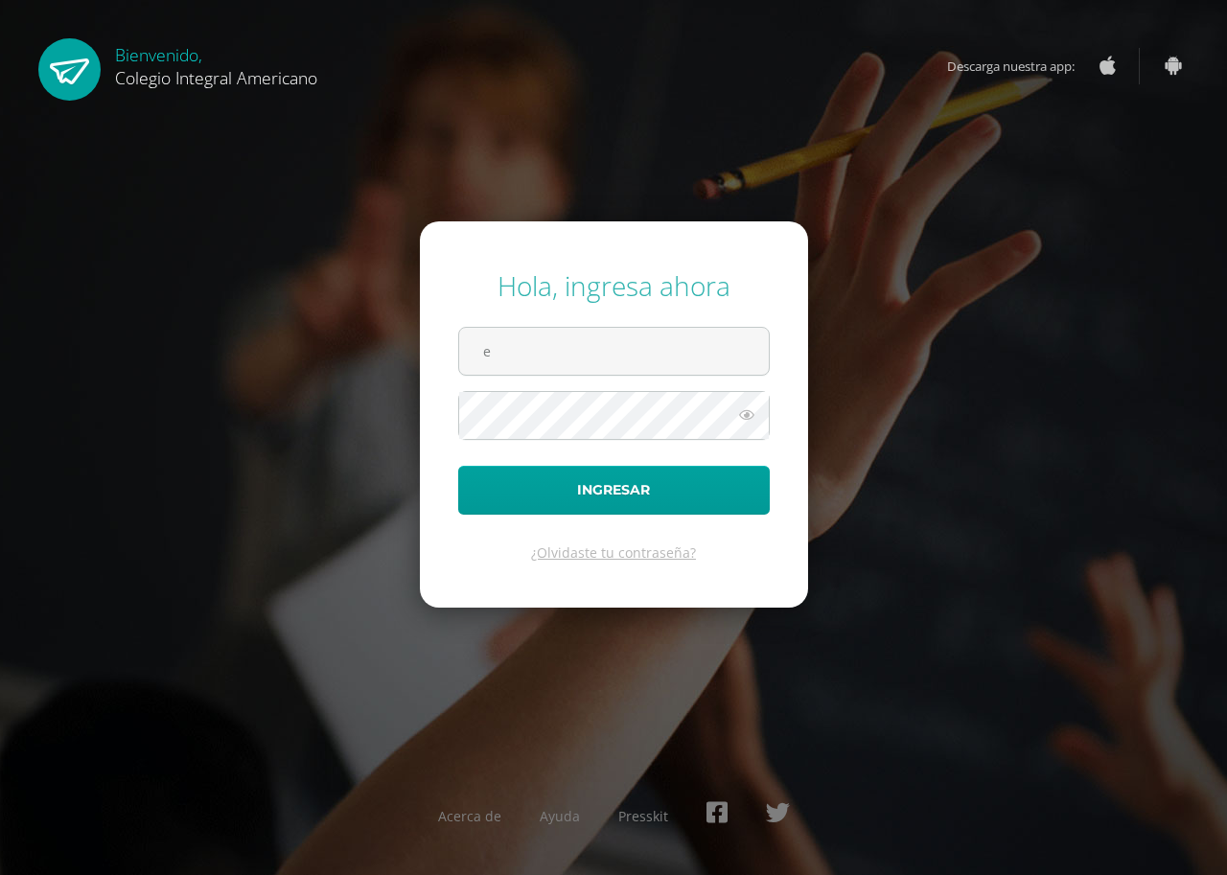
type input "[EMAIL_ADDRESS][DOMAIN_NAME]"
click at [458, 466] on button "Ingresar" at bounding box center [613, 490] width 311 height 49
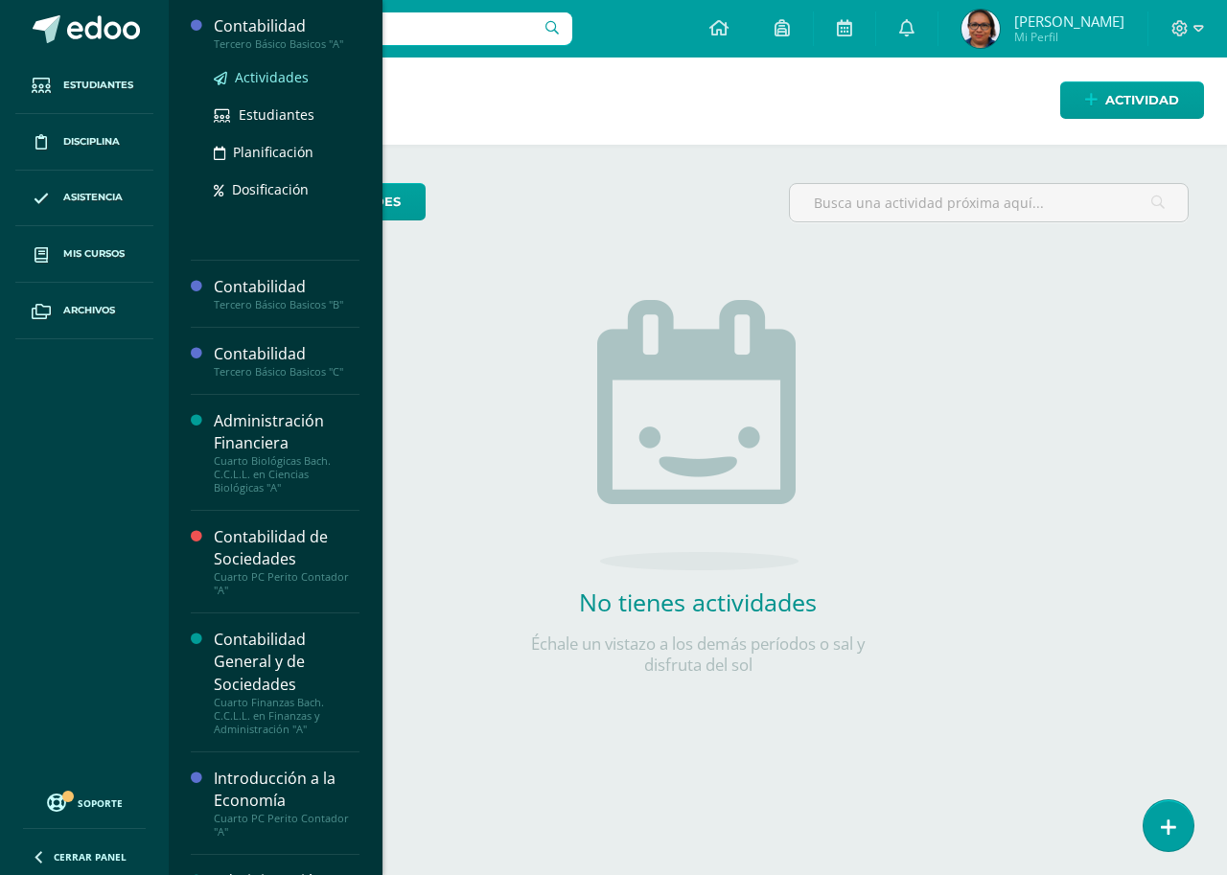
click at [258, 81] on span "Actividades" at bounding box center [272, 77] width 74 height 18
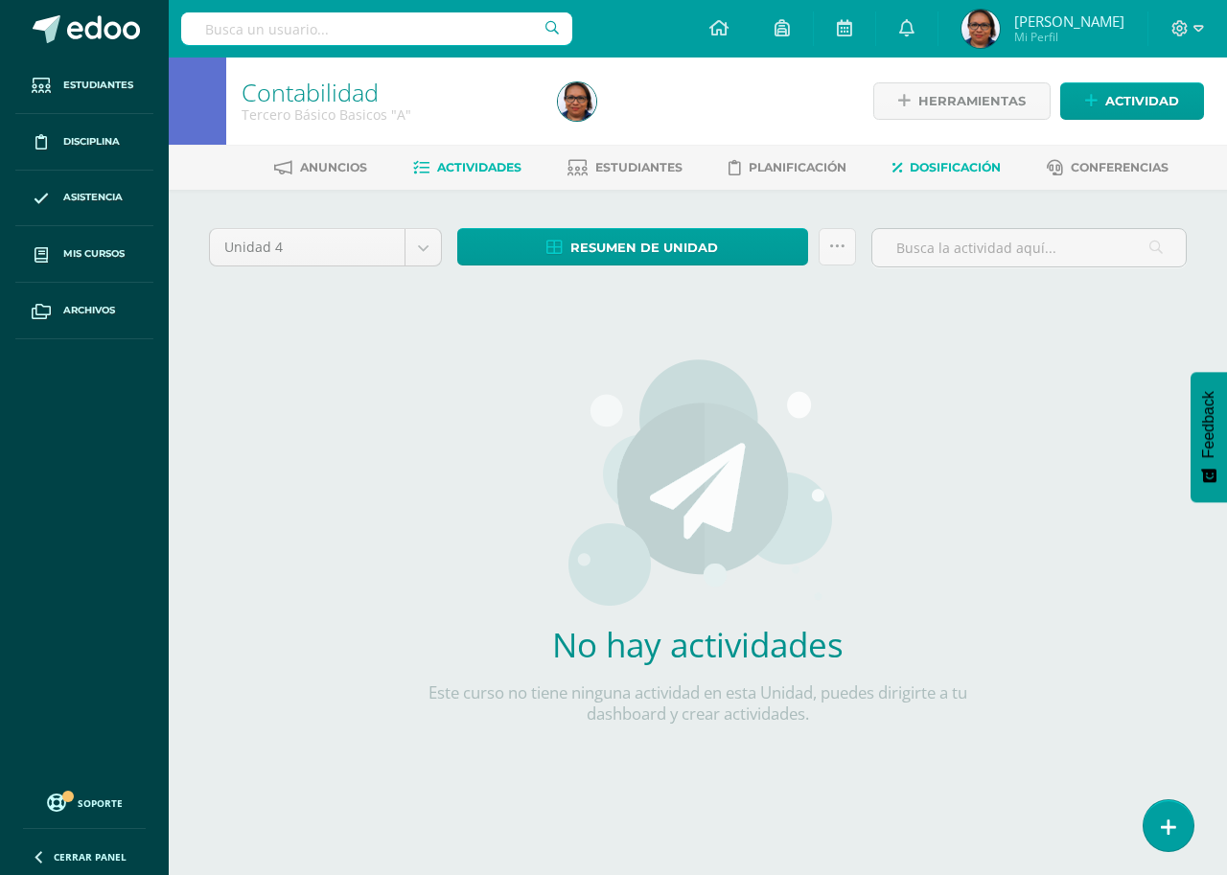
click at [963, 168] on span "Dosificación" at bounding box center [955, 167] width 91 height 14
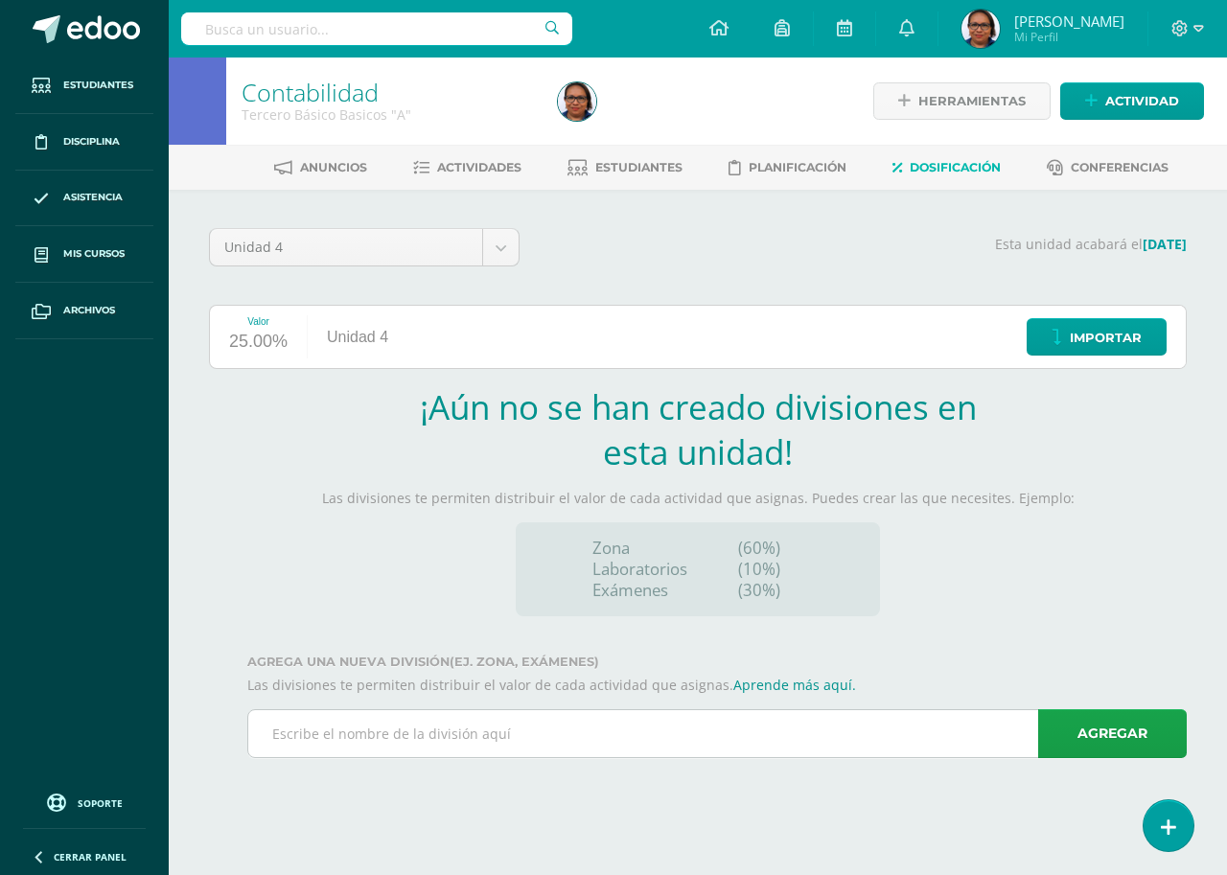
click at [741, 730] on input "text" at bounding box center [716, 733] width 937 height 47
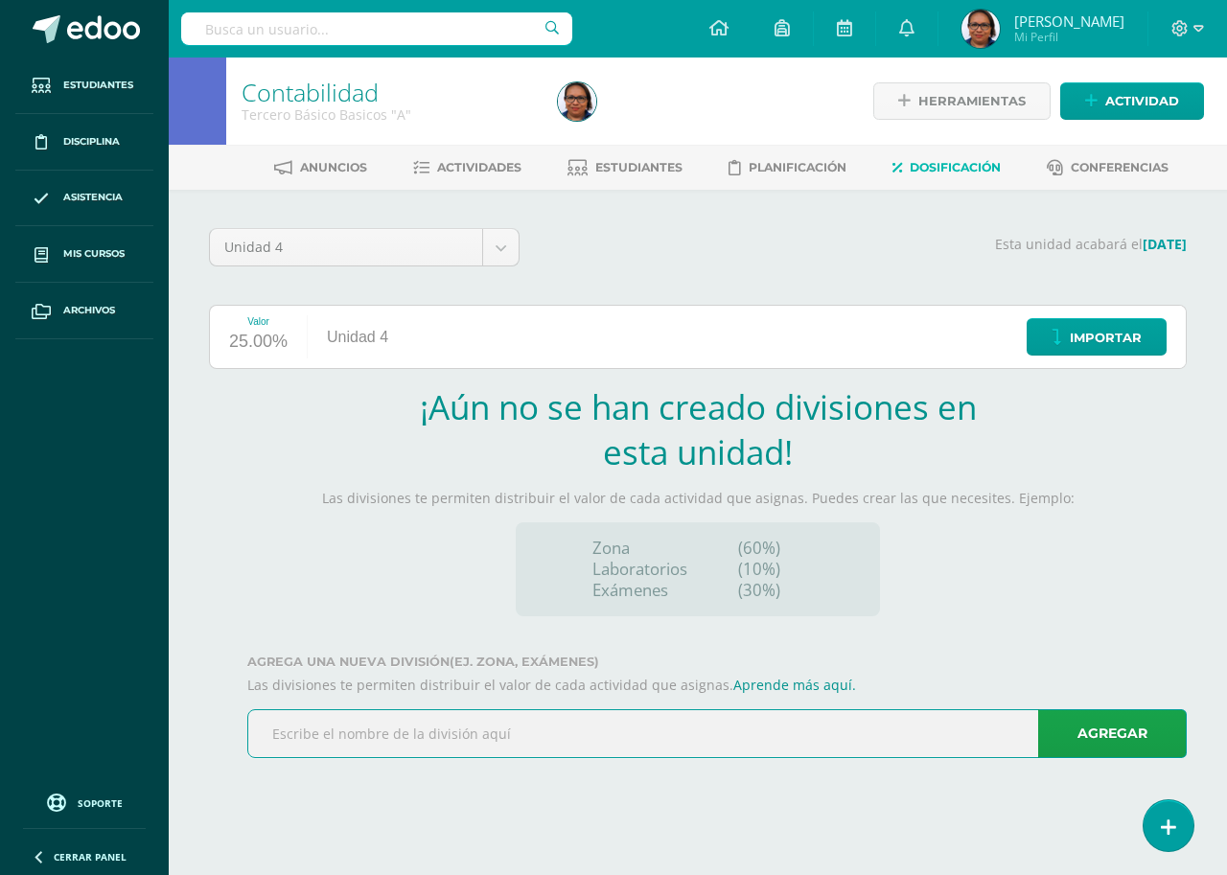
type input "z"
type input "Zona"
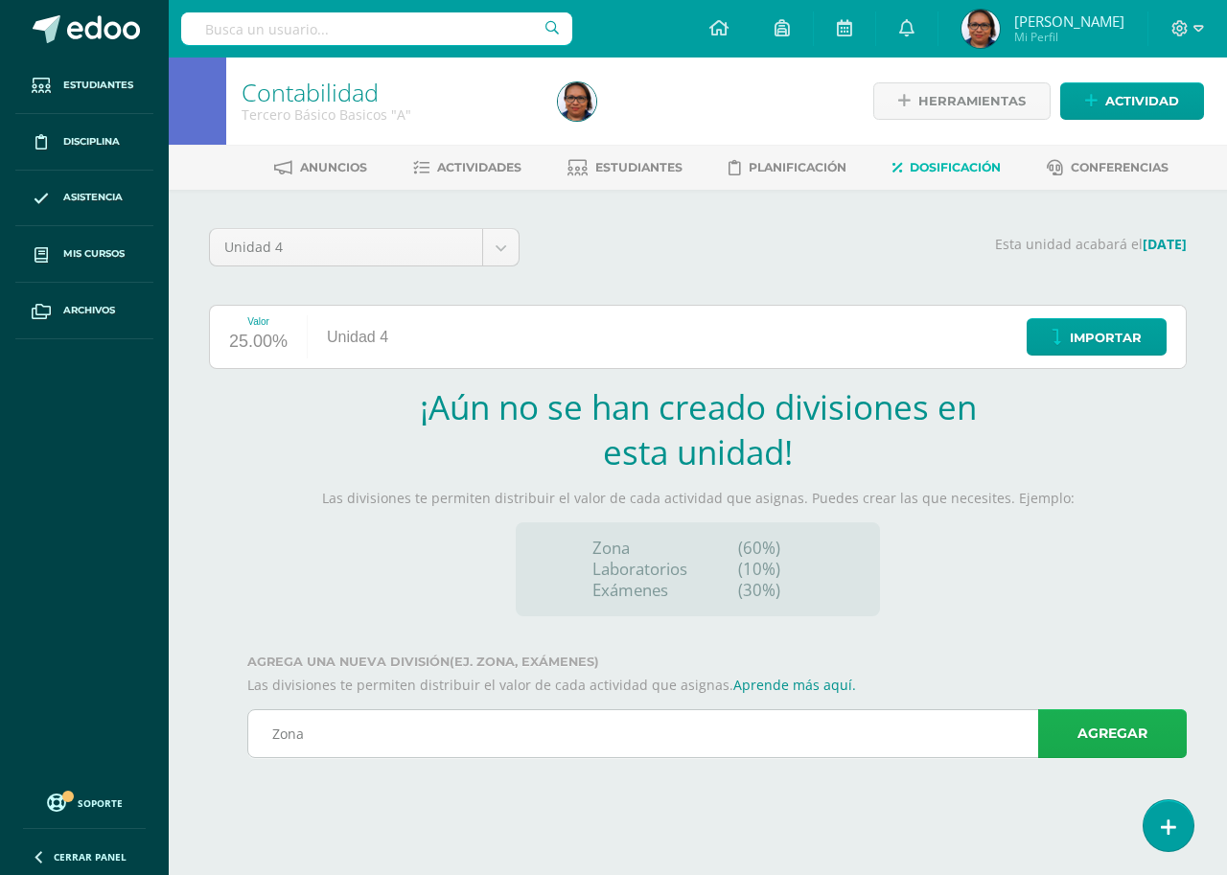
click at [1127, 729] on link "Agregar" at bounding box center [1112, 733] width 149 height 49
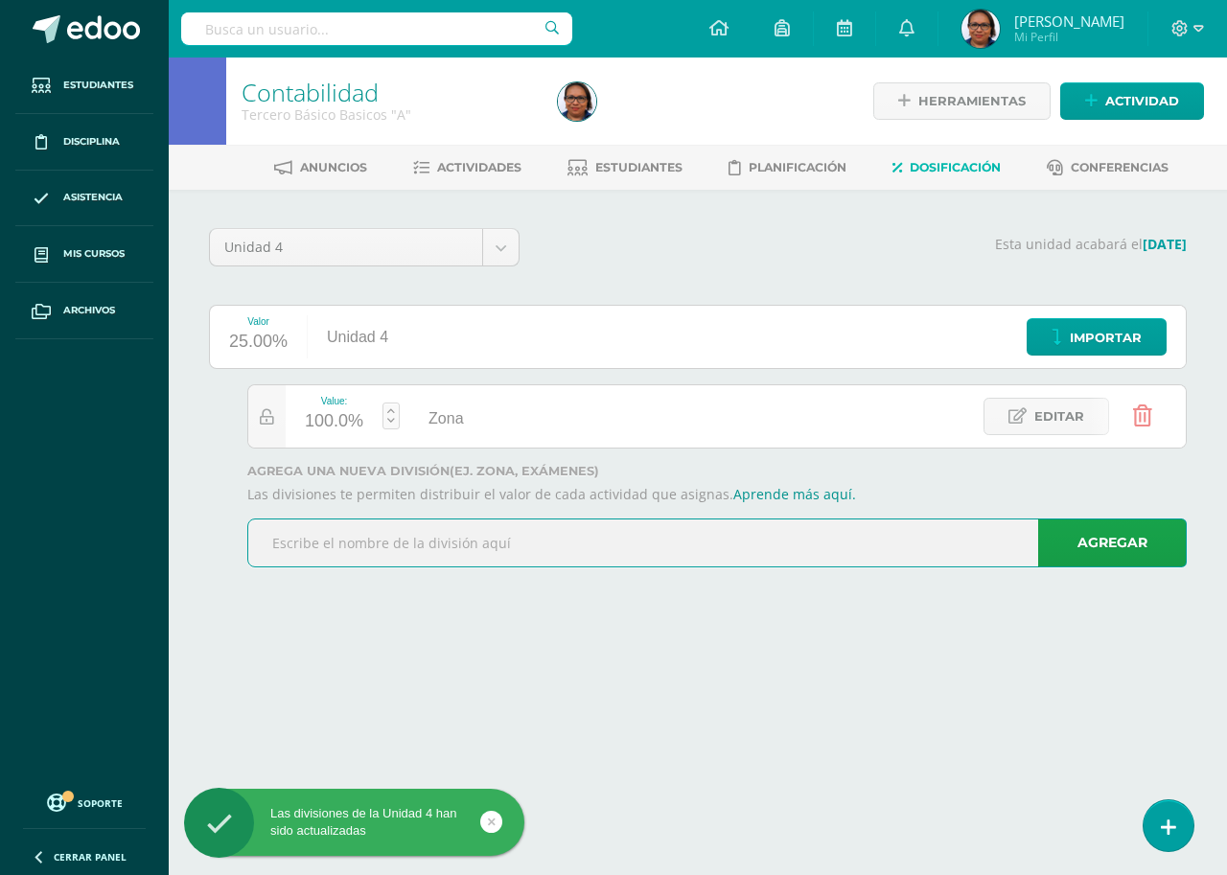
click at [704, 537] on input "text" at bounding box center [716, 542] width 937 height 47
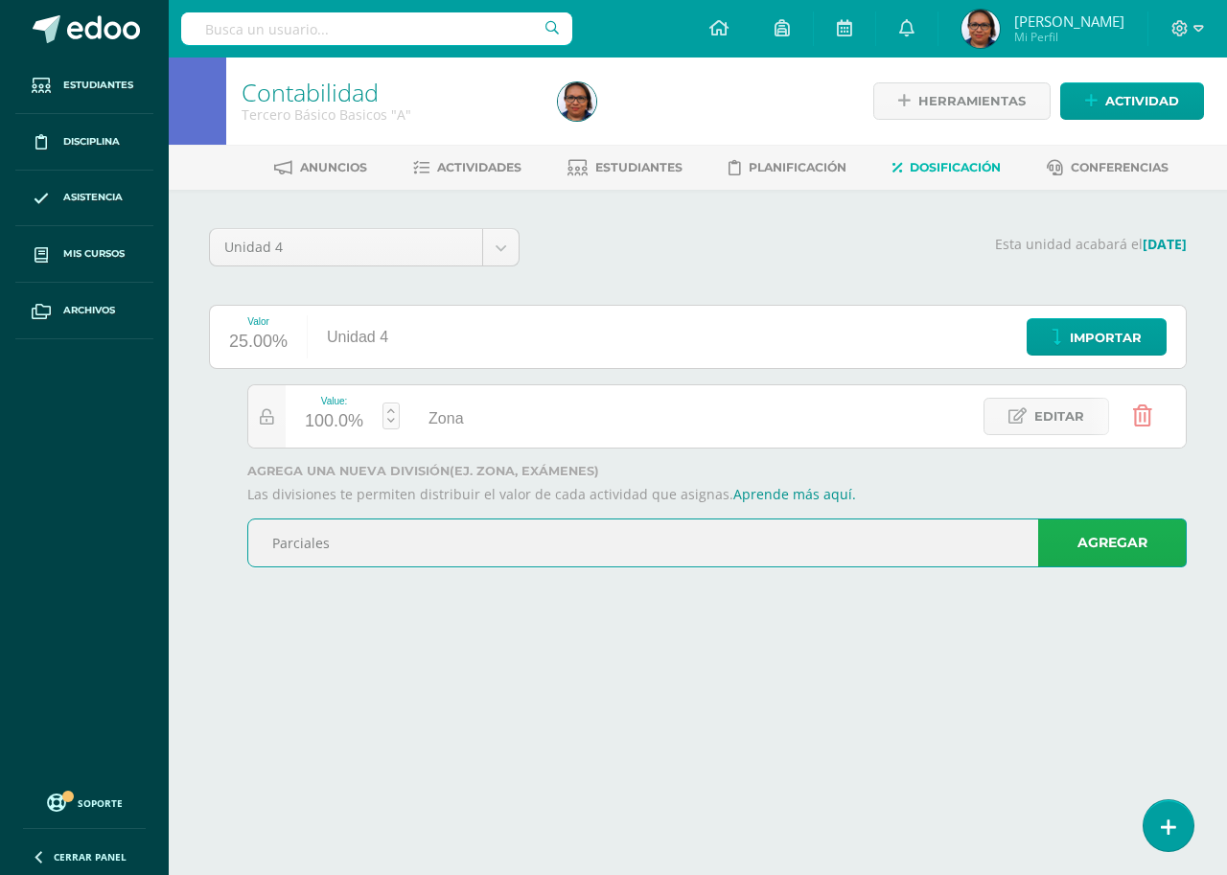
type input "Parciales"
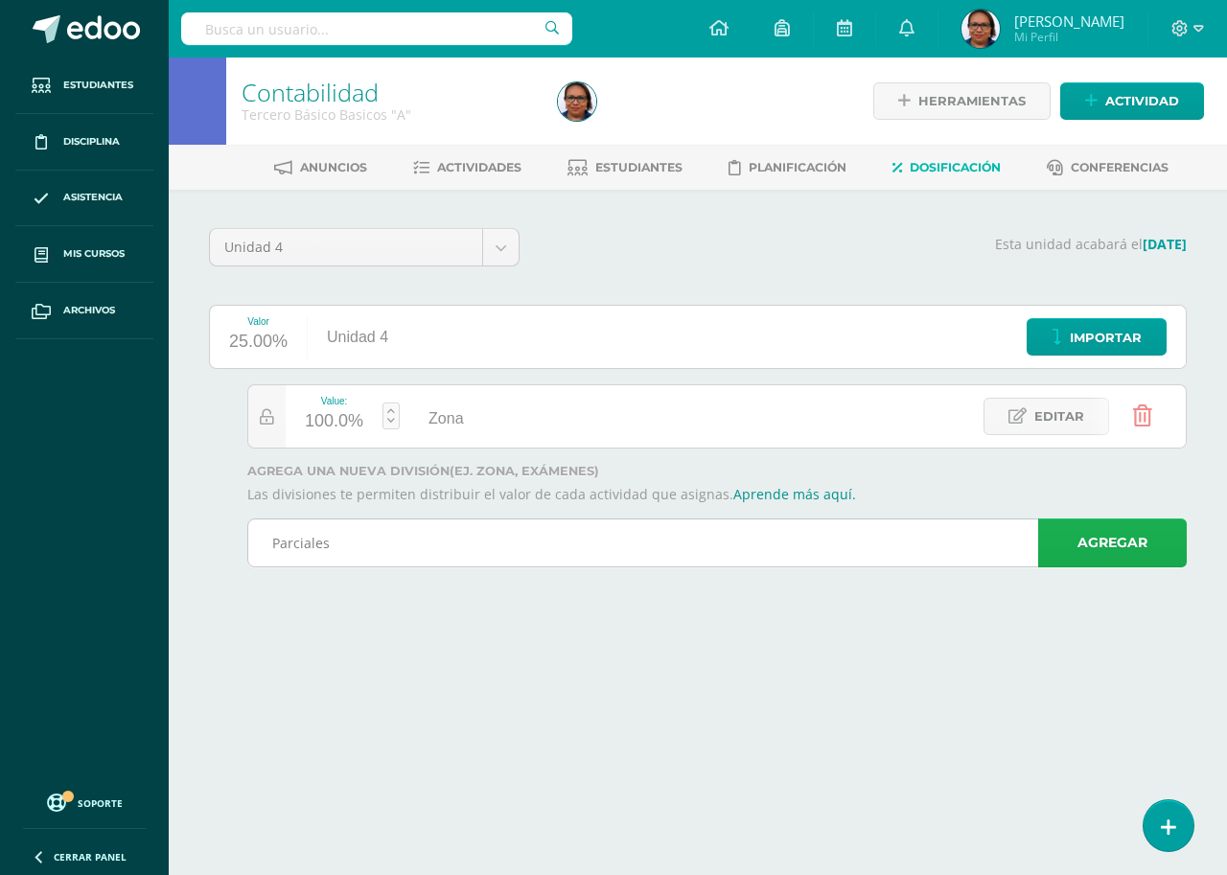
click at [1086, 546] on link "Agregar" at bounding box center [1112, 543] width 149 height 49
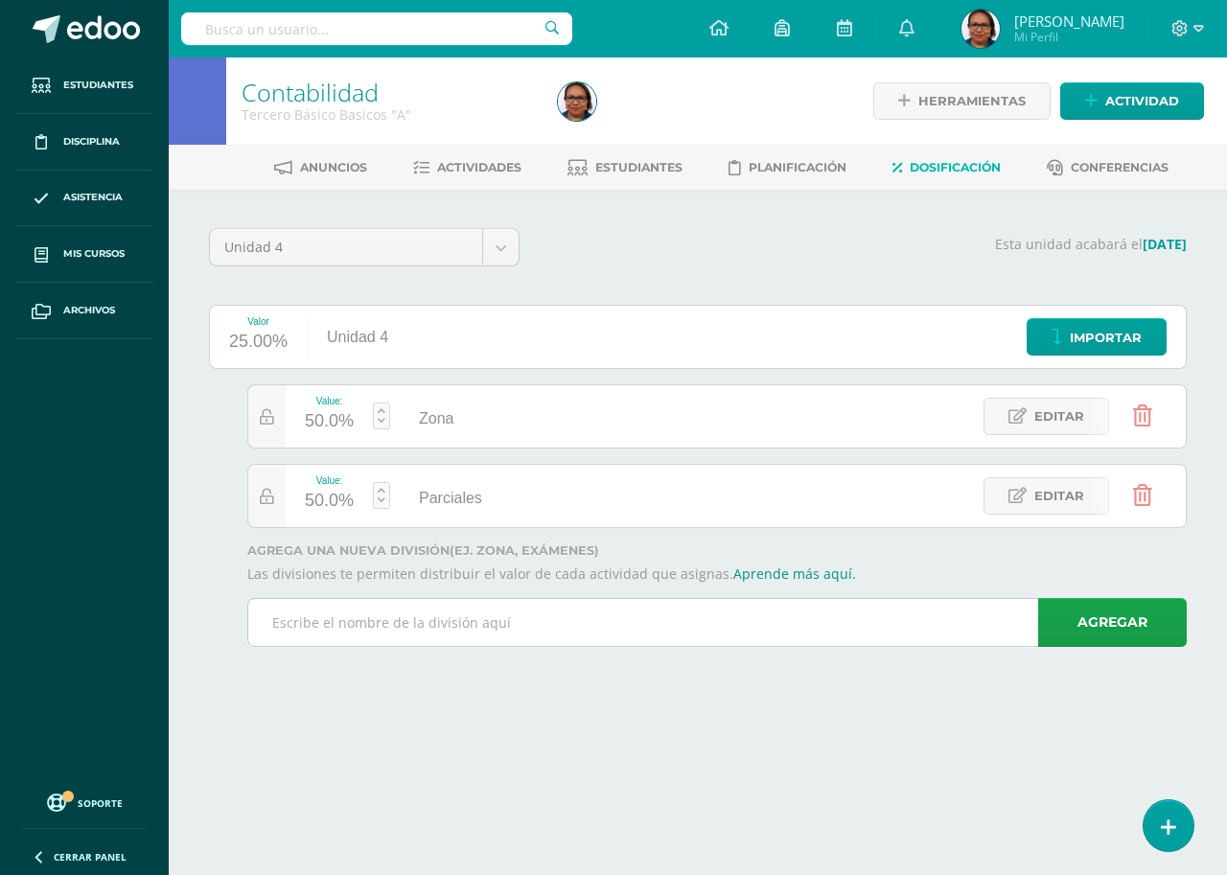
click at [569, 625] on input "text" at bounding box center [716, 622] width 937 height 47
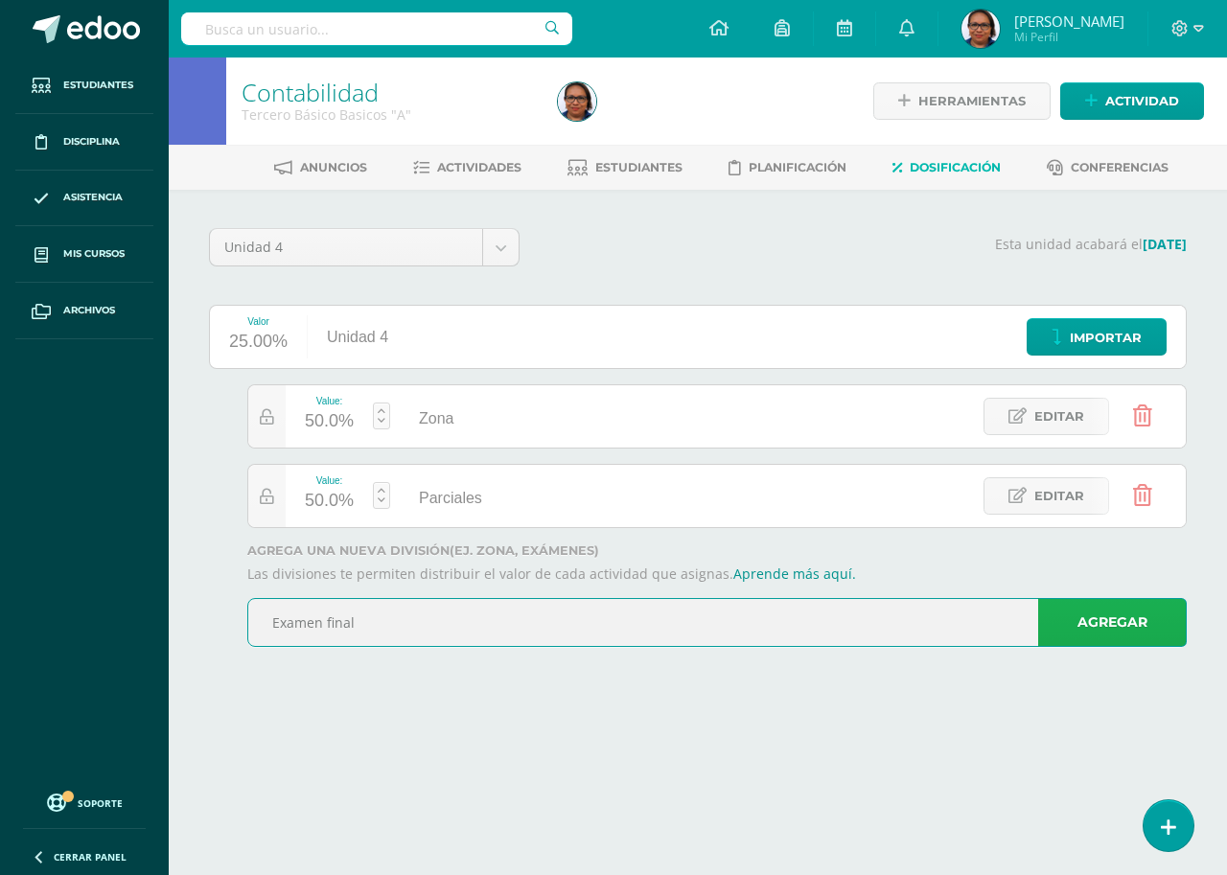
type input "Examen final"
click at [1077, 610] on link "Agregar" at bounding box center [1112, 622] width 149 height 49
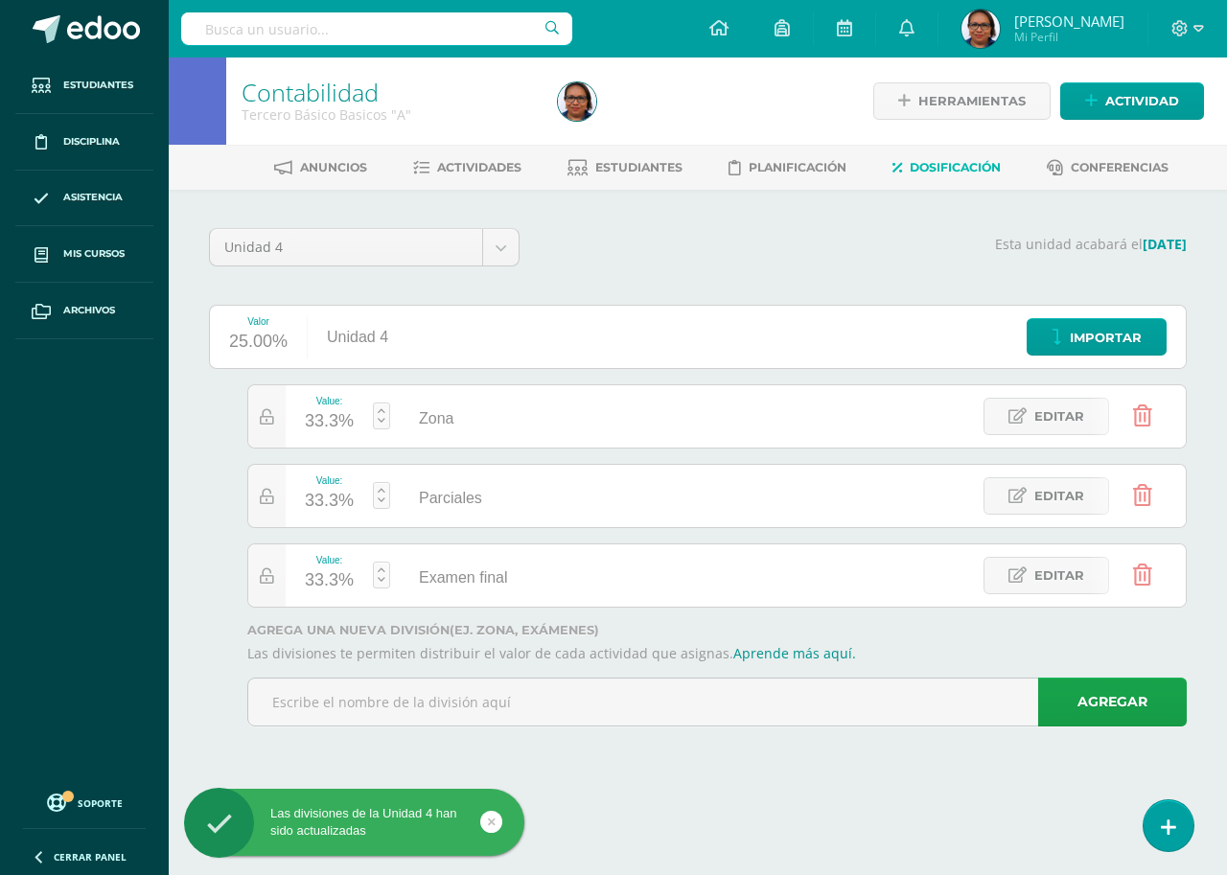
click at [380, 424] on link at bounding box center [381, 416] width 17 height 27
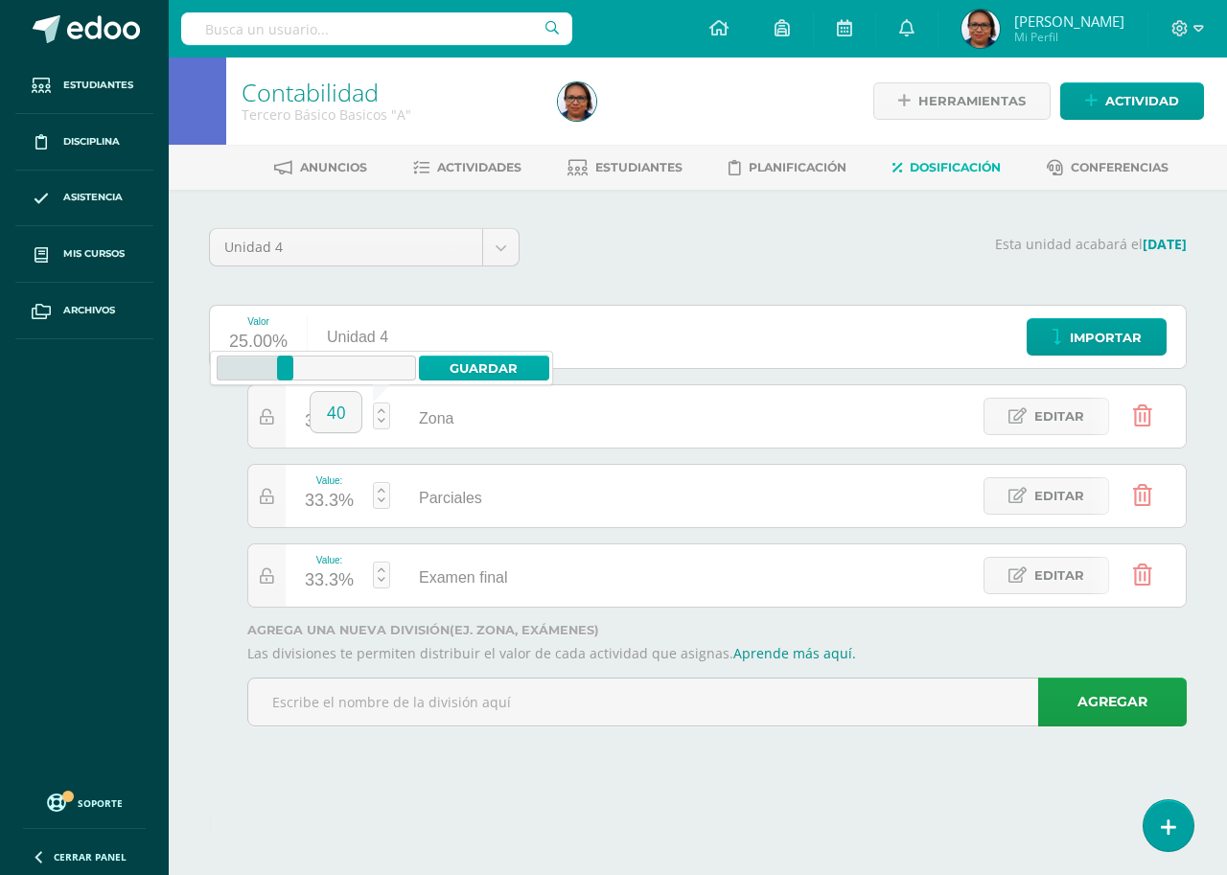
click at [499, 360] on link "Guardar" at bounding box center [484, 368] width 131 height 25
type input "40"
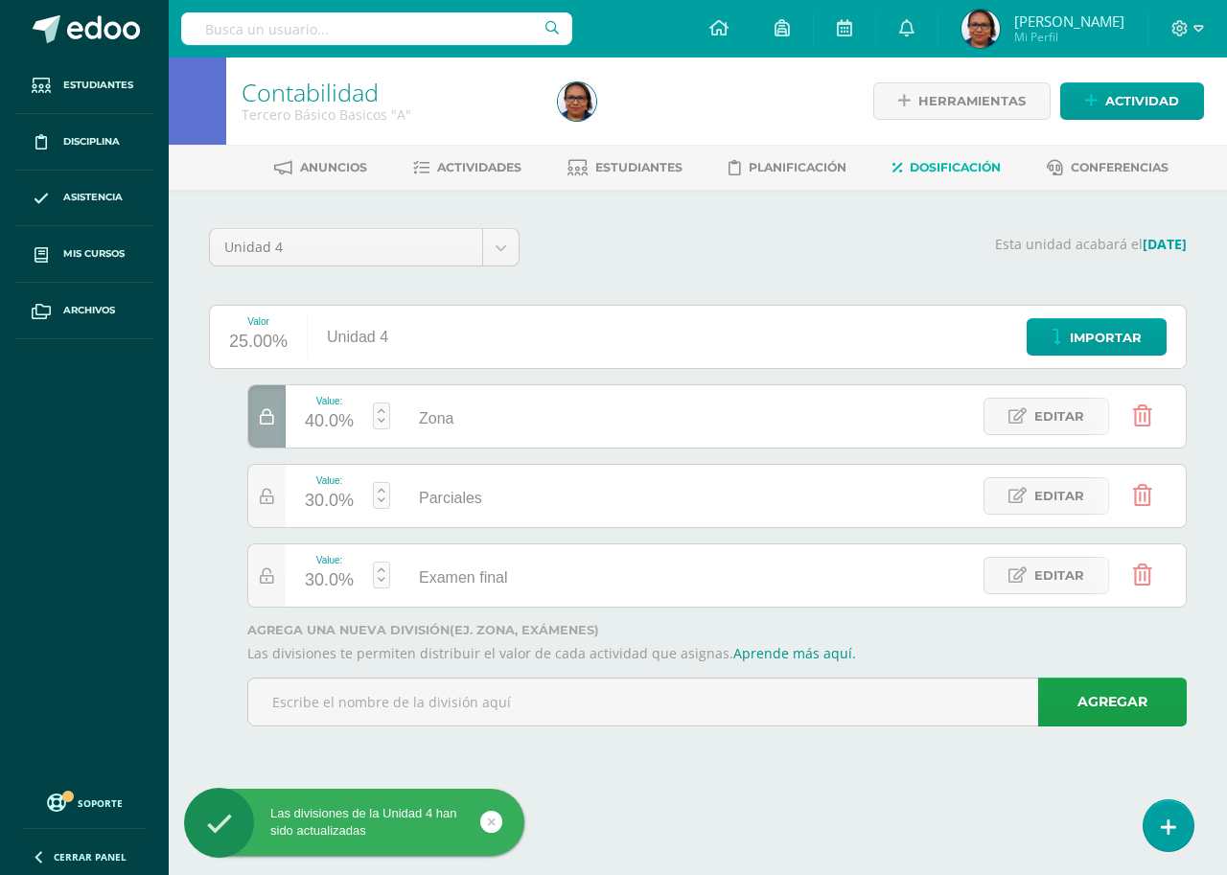
click at [385, 502] on link at bounding box center [381, 495] width 17 height 27
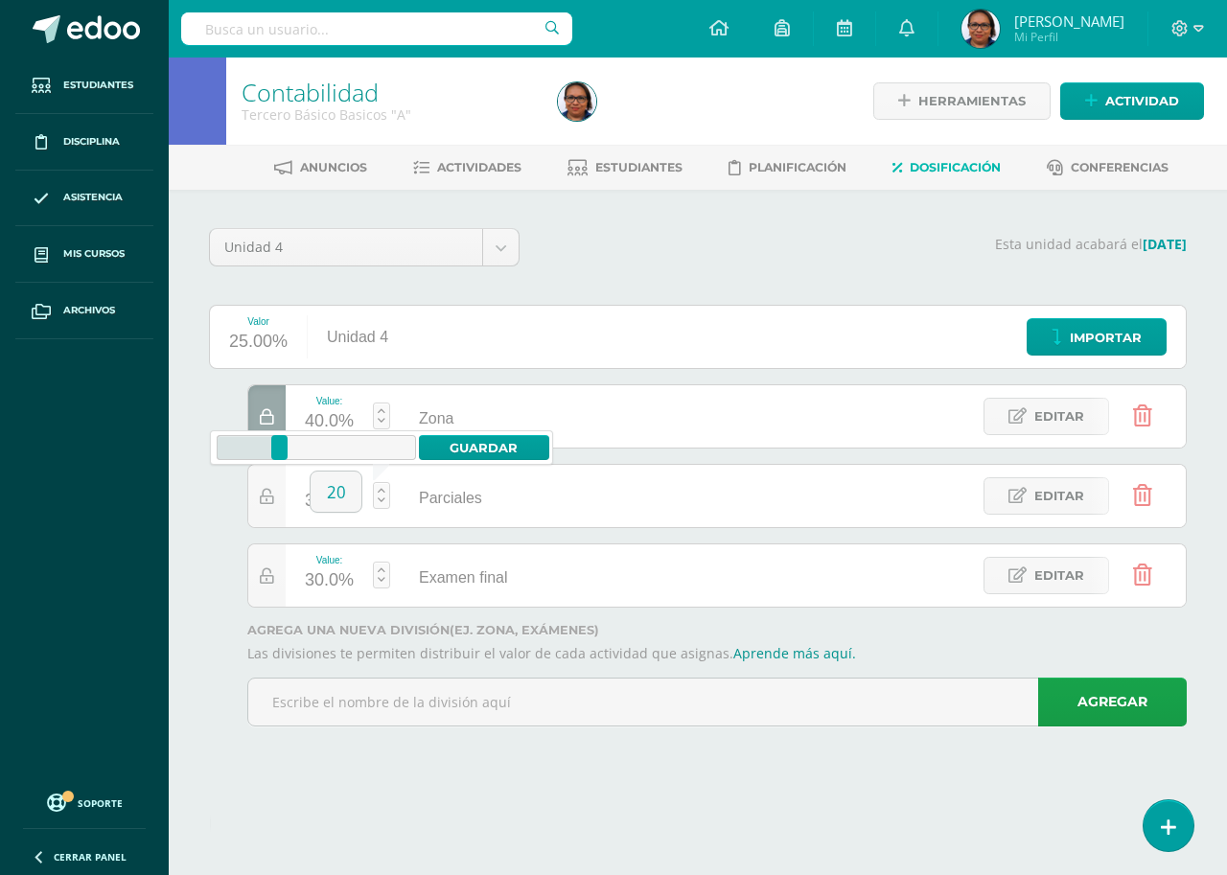
type input "20"
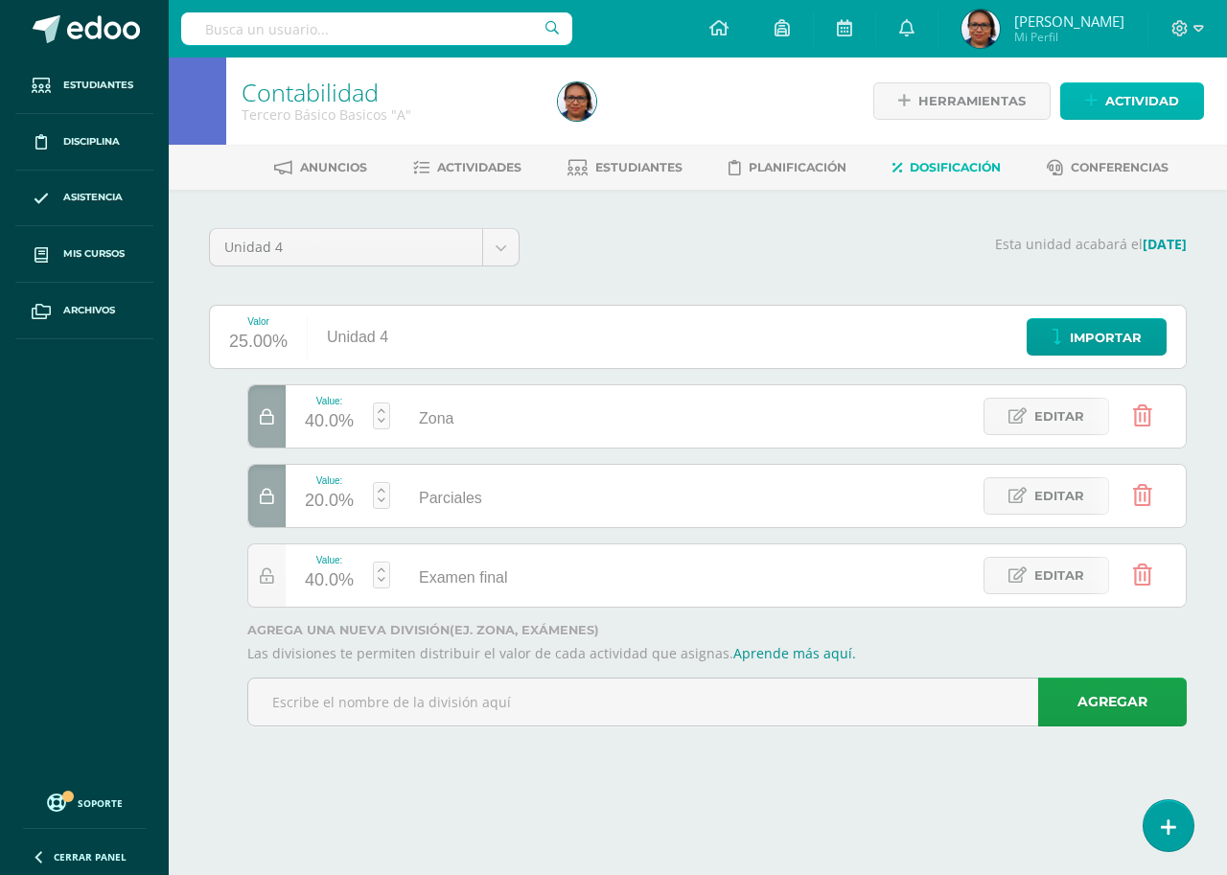
click at [1167, 94] on span "Actividad" at bounding box center [1142, 100] width 74 height 35
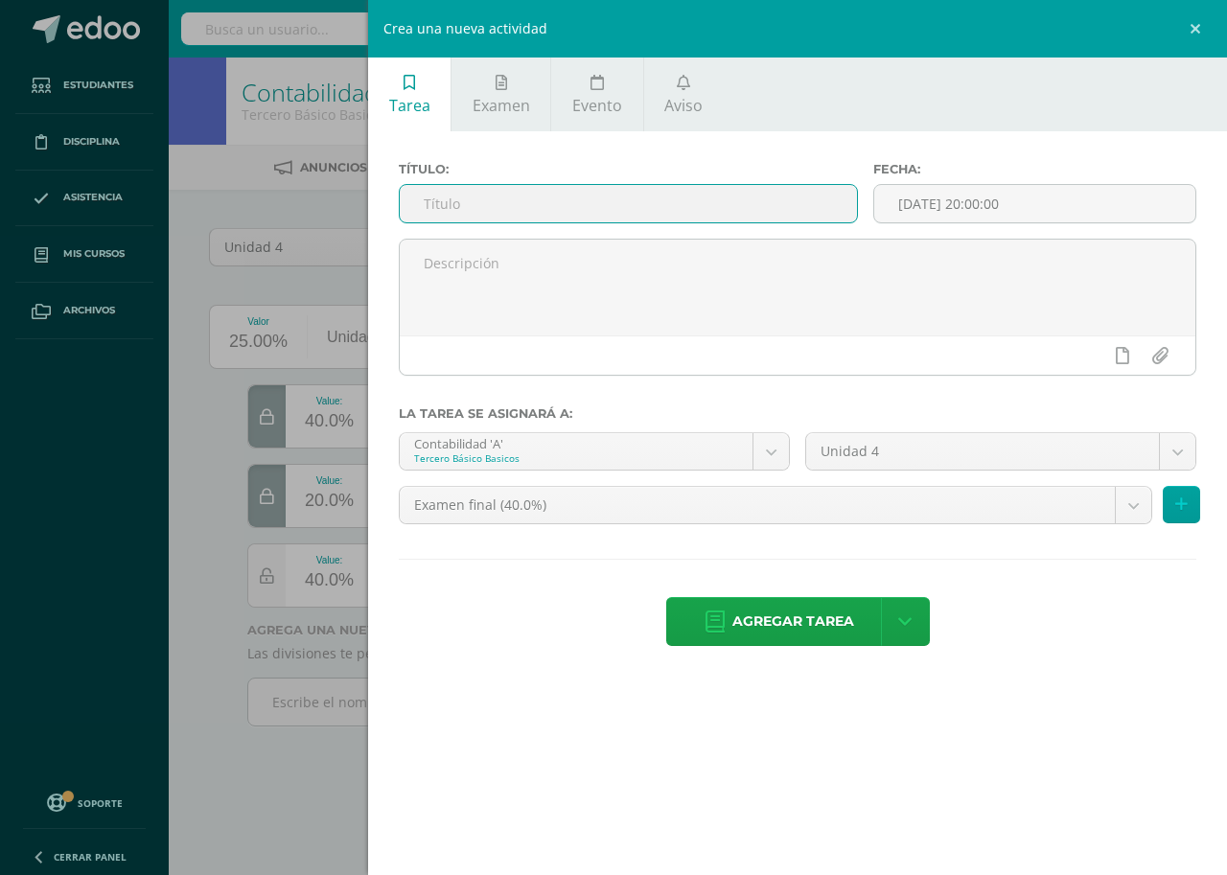
click at [621, 202] on input "text" at bounding box center [628, 203] width 457 height 37
type input "cuestionario"
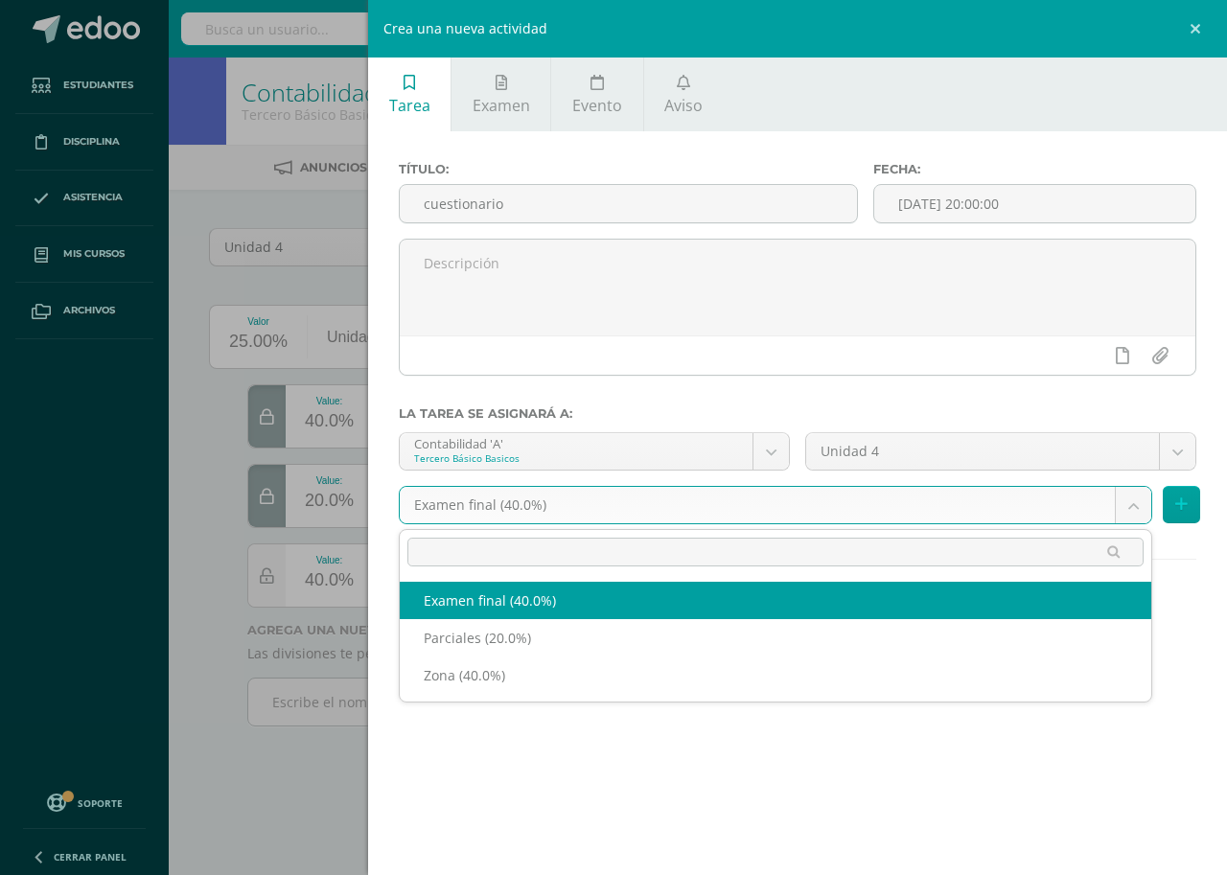
click at [623, 497] on body "Las divisiones de la Unidad 4 han sido actualizadas Las divisiones de la Unidad…" at bounding box center [613, 390] width 1227 height 780
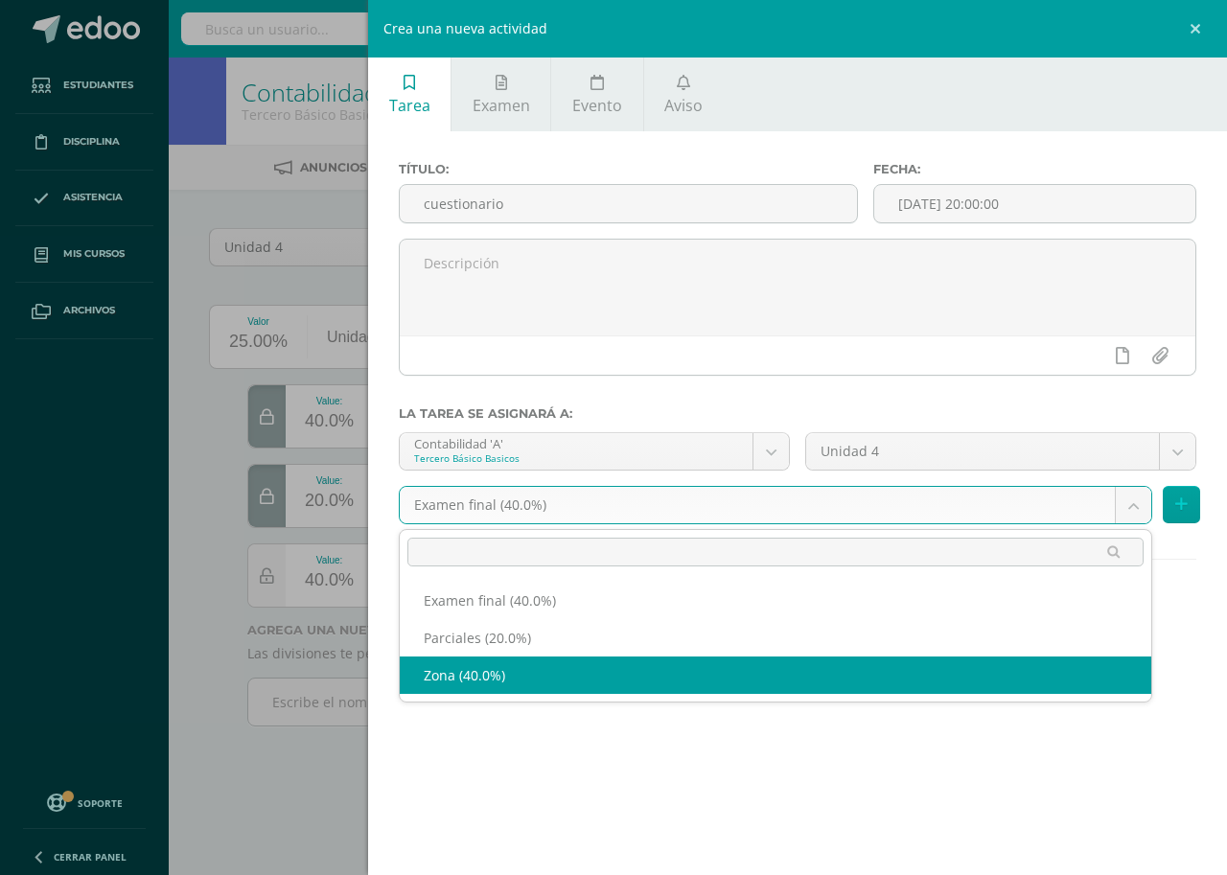
select select "192315"
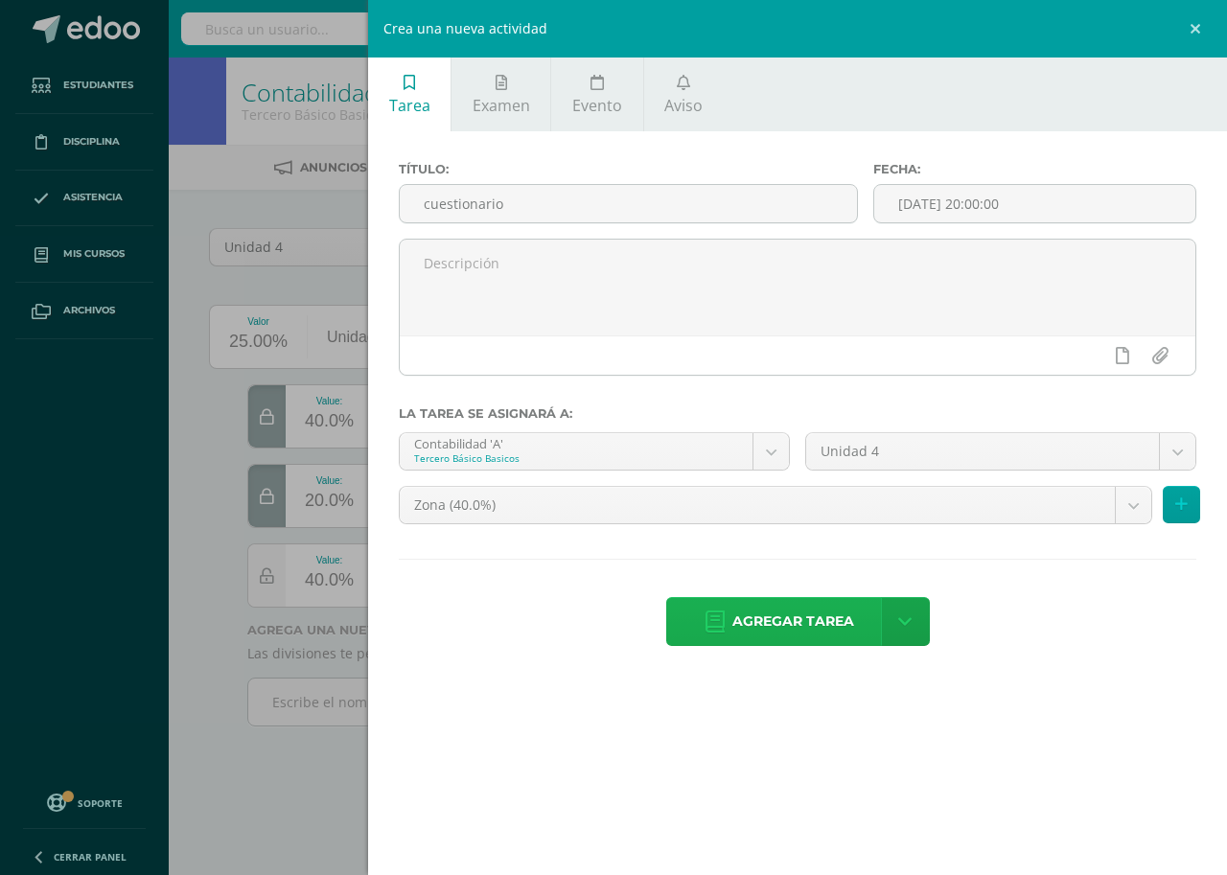
click at [810, 626] on span "Agregar tarea" at bounding box center [793, 621] width 122 height 47
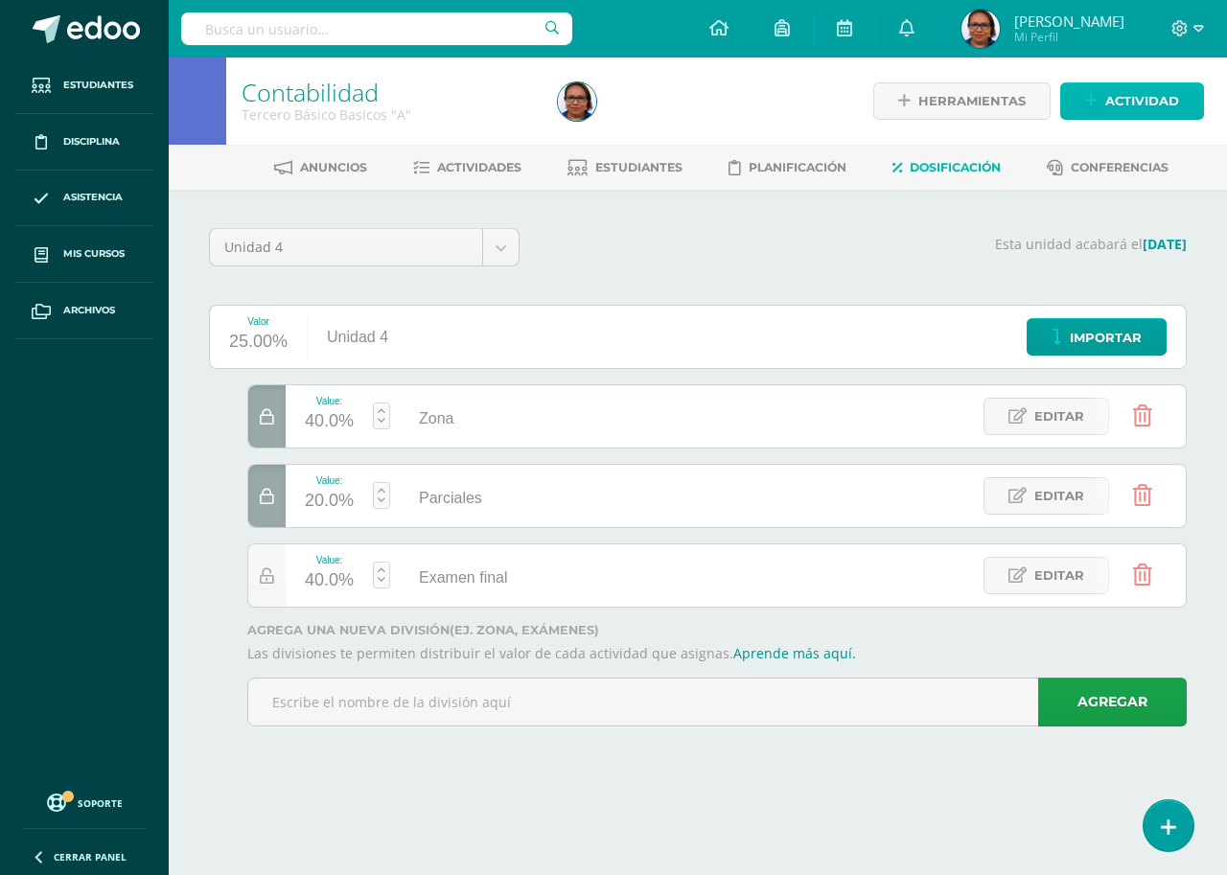
click at [1173, 111] on span "Actividad" at bounding box center [1142, 100] width 74 height 35
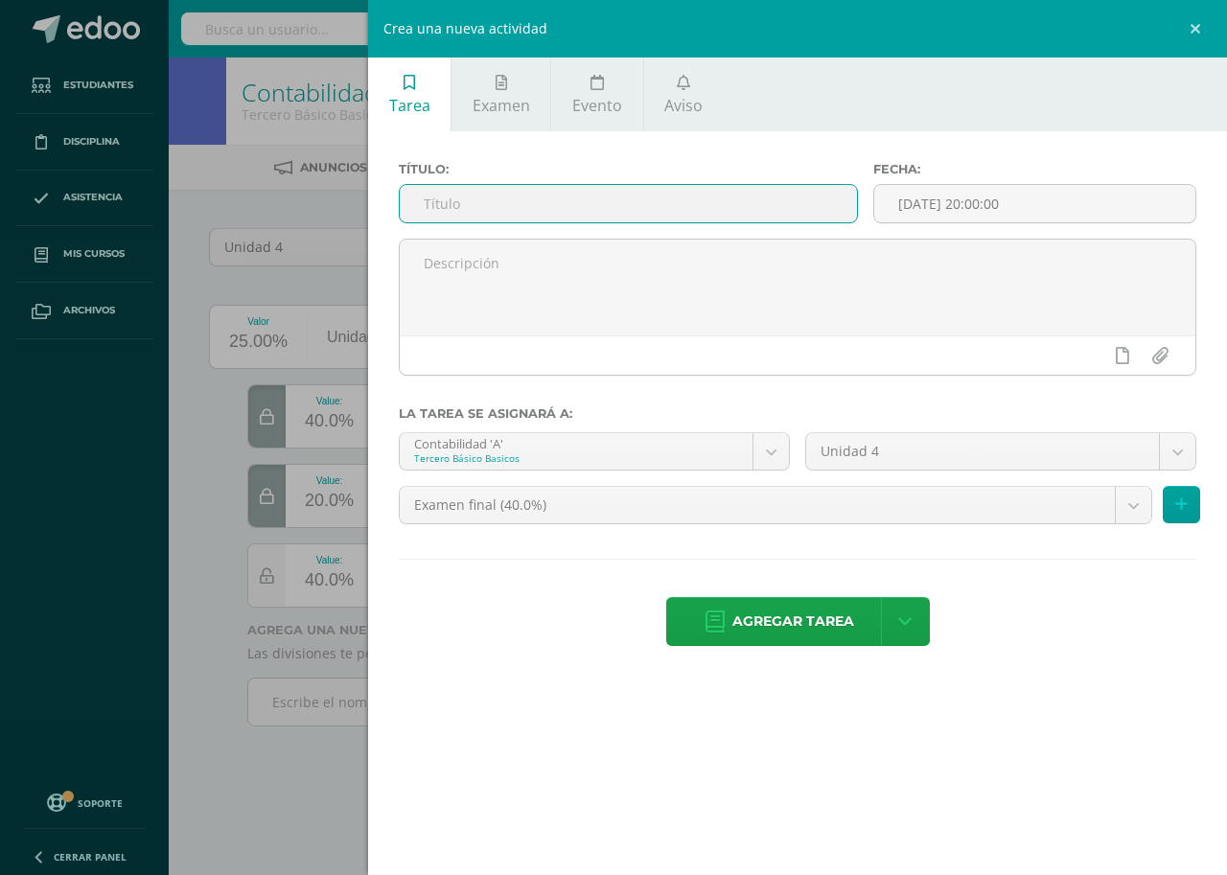
click at [632, 202] on input "text" at bounding box center [628, 203] width 457 height 37
